Goal: Information Seeking & Learning: Learn about a topic

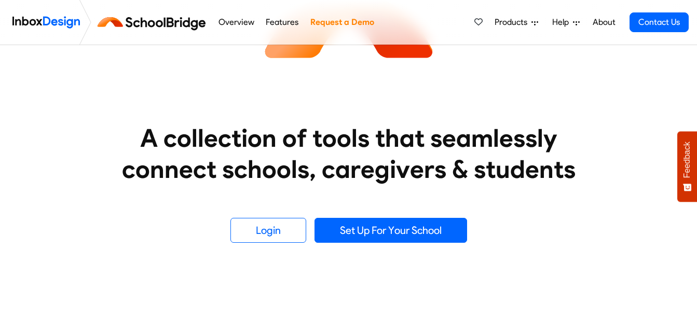
scroll to position [114, 0]
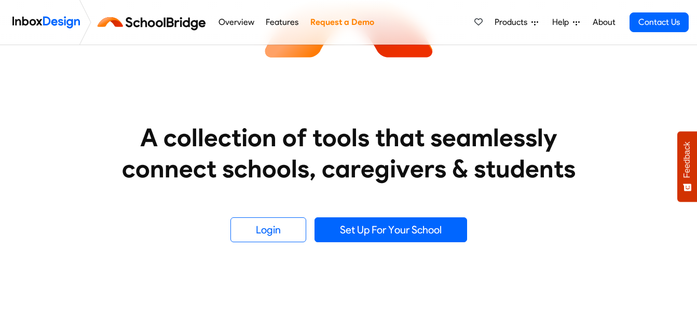
click at [331, 19] on link "Request a Demo" at bounding box center [342, 22] width 70 height 21
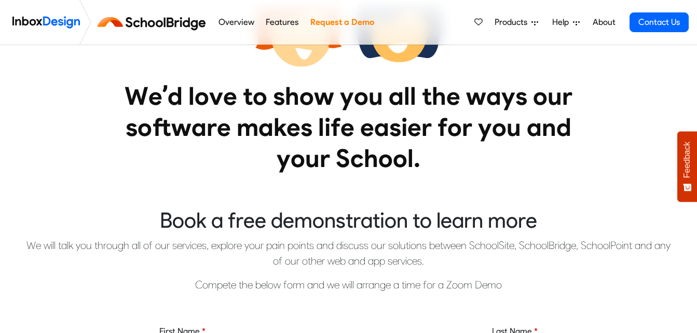
scroll to position [141, 0]
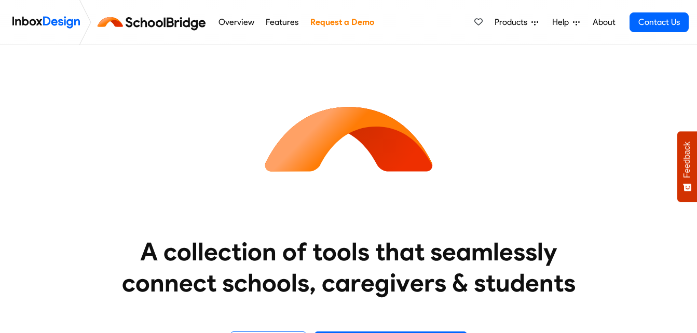
scroll to position [114, 0]
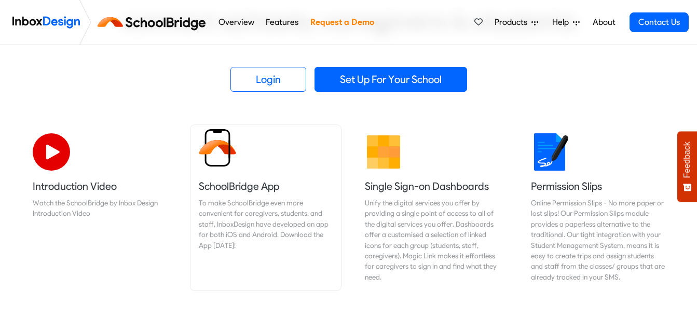
scroll to position [261, 0]
